Goal: Use online tool/utility: Utilize a website feature to perform a specific function

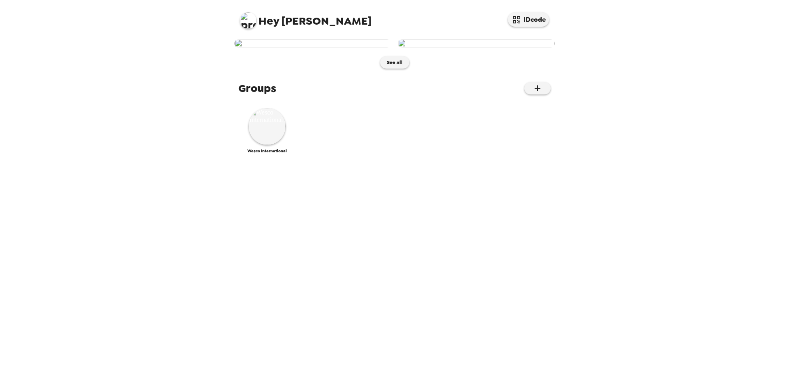
click at [336, 48] on img at bounding box center [312, 43] width 157 height 9
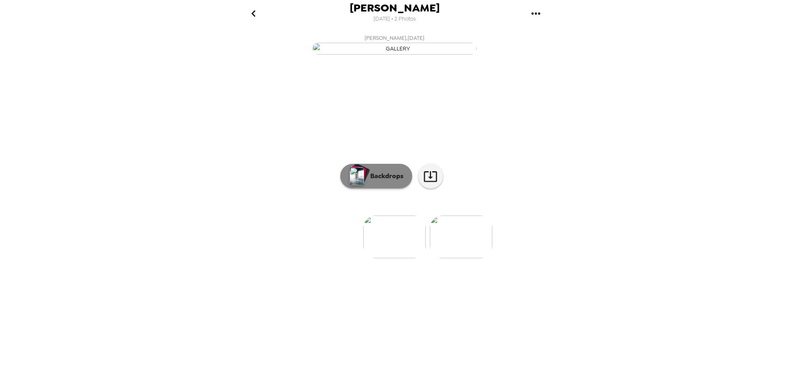
click at [381, 181] on p "Backdrops" at bounding box center [384, 176] width 37 height 10
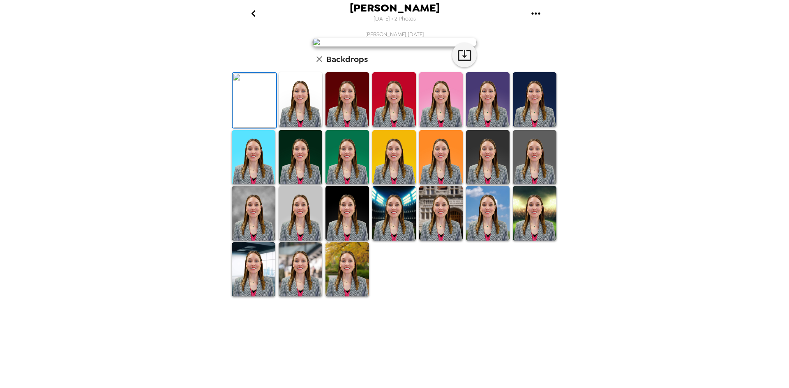
scroll to position [30, 0]
click at [299, 127] on img at bounding box center [301, 99] width 44 height 55
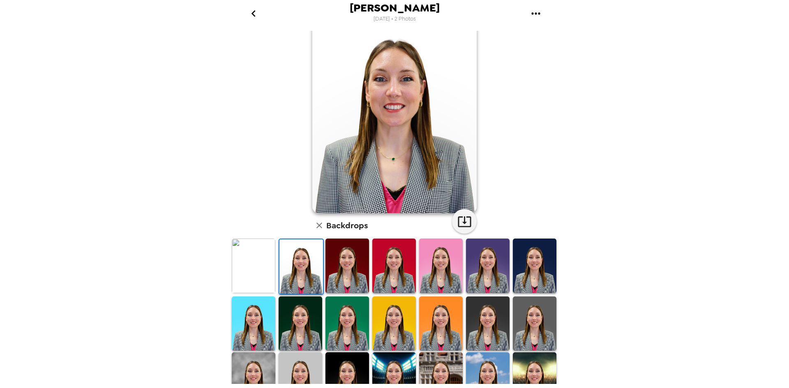
click at [331, 270] on img at bounding box center [348, 266] width 44 height 55
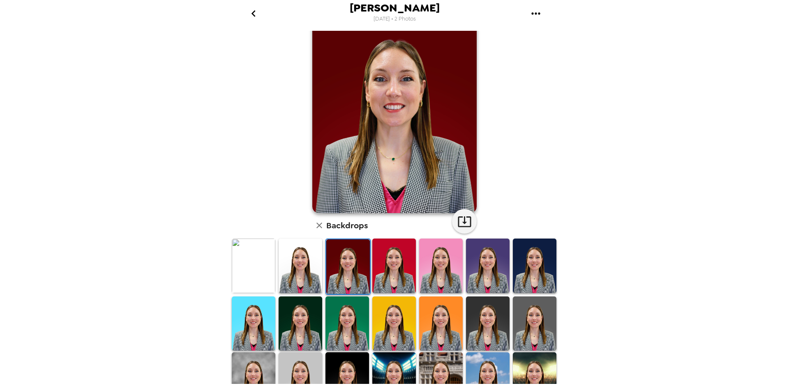
click at [384, 272] on img at bounding box center [394, 266] width 44 height 55
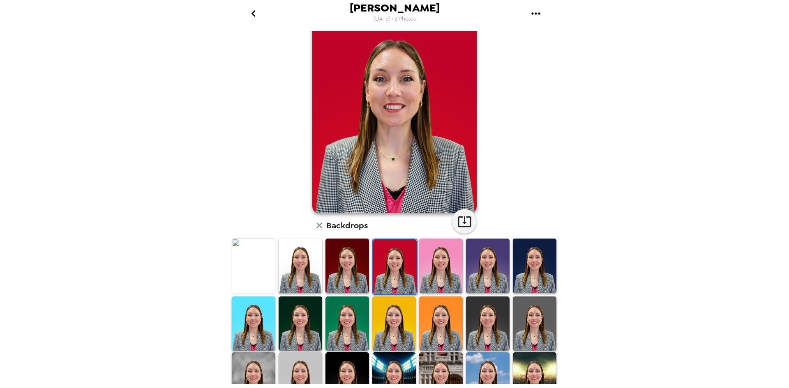
click at [458, 274] on img at bounding box center [441, 266] width 44 height 55
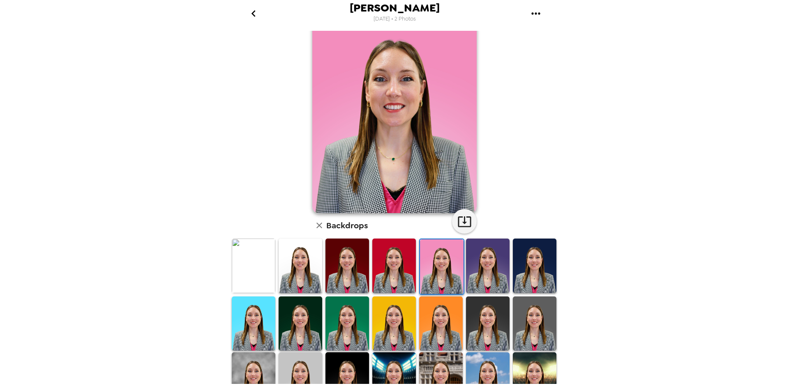
click at [480, 273] on img at bounding box center [488, 266] width 44 height 55
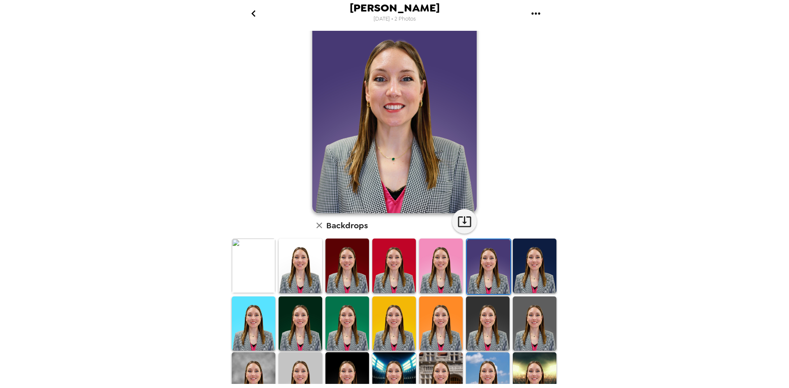
click at [521, 268] on img at bounding box center [535, 266] width 44 height 55
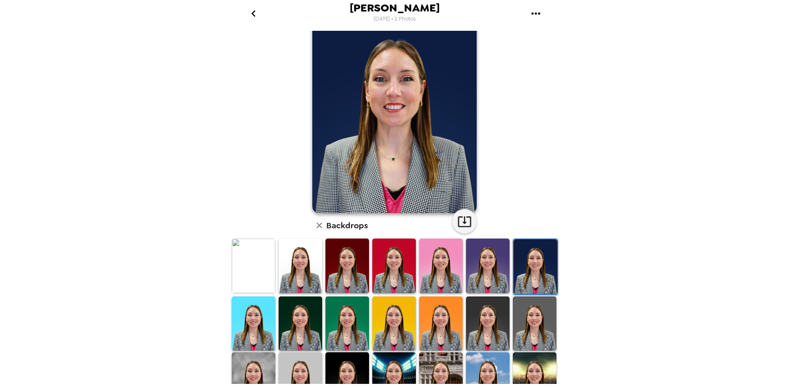
click at [489, 260] on img at bounding box center [488, 266] width 44 height 55
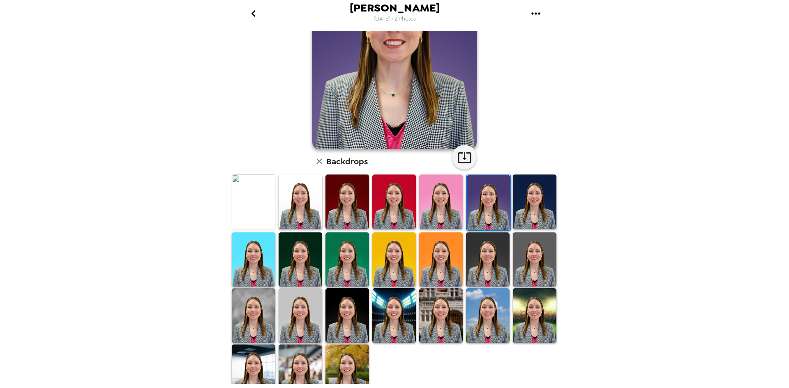
scroll to position [105, 0]
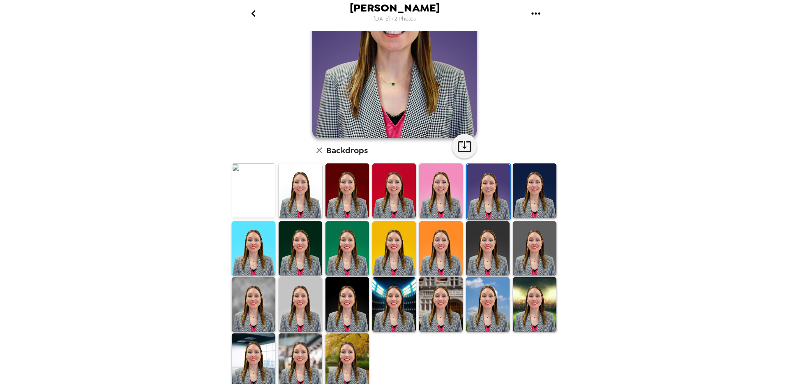
click at [352, 349] on img at bounding box center [348, 361] width 44 height 55
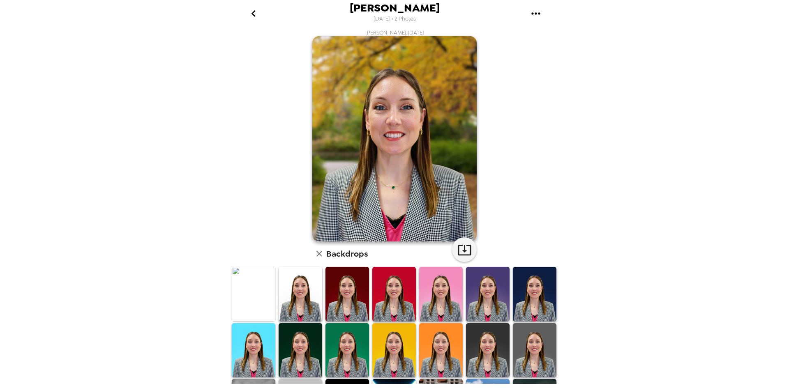
scroll to position [0, 0]
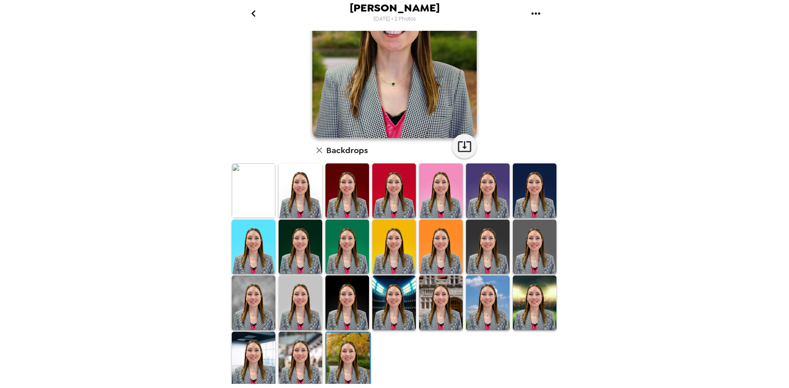
click at [260, 298] on img at bounding box center [254, 303] width 44 height 55
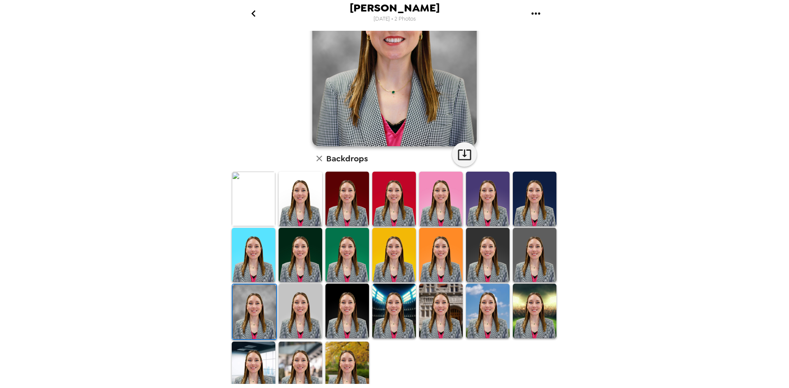
scroll to position [105, 0]
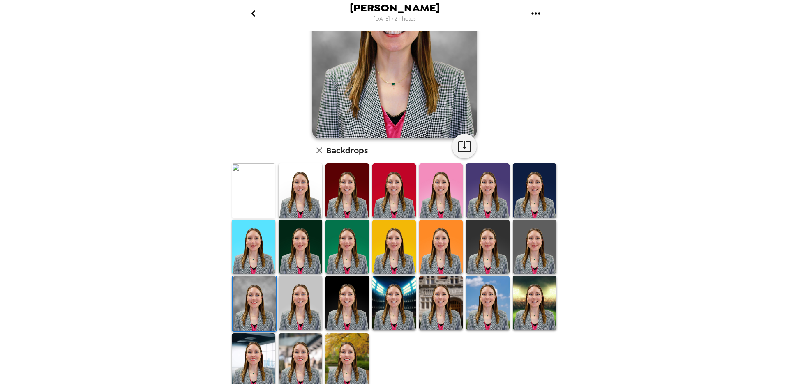
click at [305, 355] on img at bounding box center [301, 361] width 44 height 55
